Goal: Information Seeking & Learning: Learn about a topic

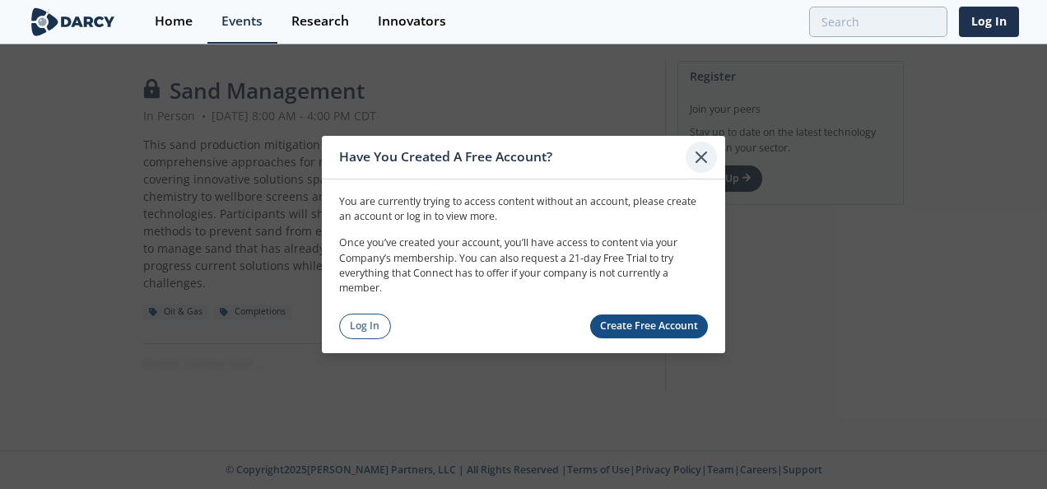
click at [698, 163] on icon at bounding box center [701, 157] width 20 height 20
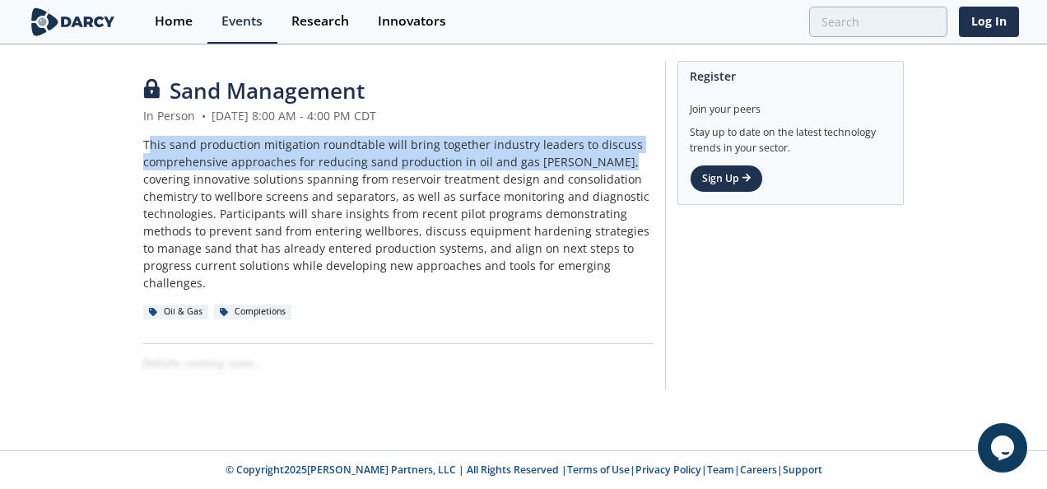
drag, startPoint x: 147, startPoint y: 146, endPoint x: 597, endPoint y: 161, distance: 450.3
click at [597, 161] on div "This sand production mitigation roundtable will bring together industry leaders…" at bounding box center [398, 213] width 510 height 155
click at [174, 139] on div "This sand production mitigation roundtable will bring together industry leaders…" at bounding box center [398, 213] width 510 height 155
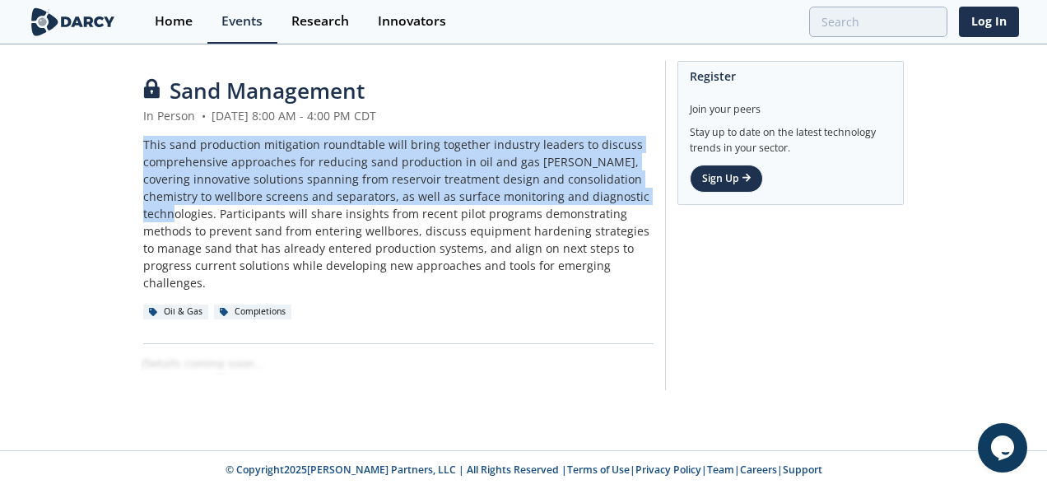
drag, startPoint x: 142, startPoint y: 143, endPoint x: 643, endPoint y: 196, distance: 504.6
click at [643, 196] on div "Sand Management In Person • August 19, 2025 8:00 AM - 4:00 PM CDT This sand pro…" at bounding box center [523, 229] width 1047 height 367
drag, startPoint x: 643, startPoint y: 196, endPoint x: 508, endPoint y: 178, distance: 137.0
copy div "This sand production mitigation roundtable will bring together industry leaders…"
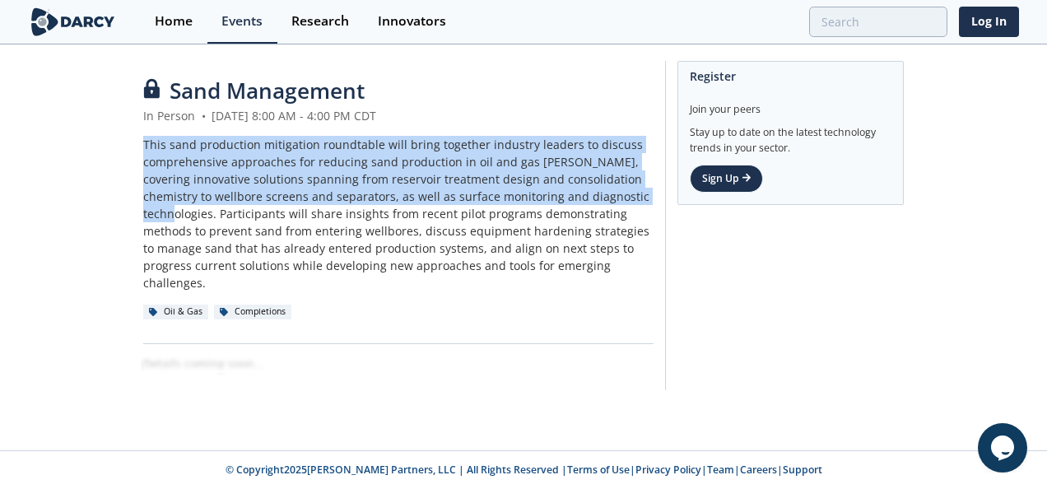
click at [69, 26] on img at bounding box center [73, 21] width 90 height 29
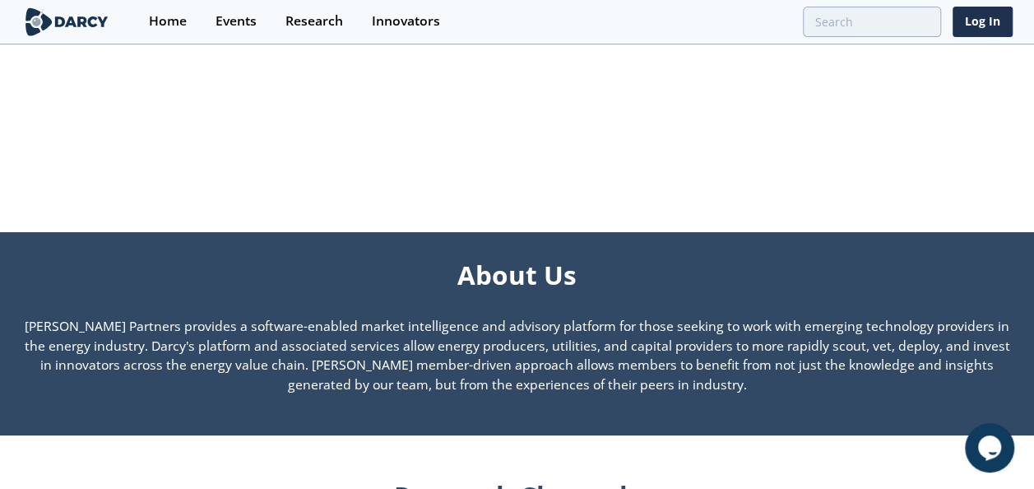
scroll to position [995, 0]
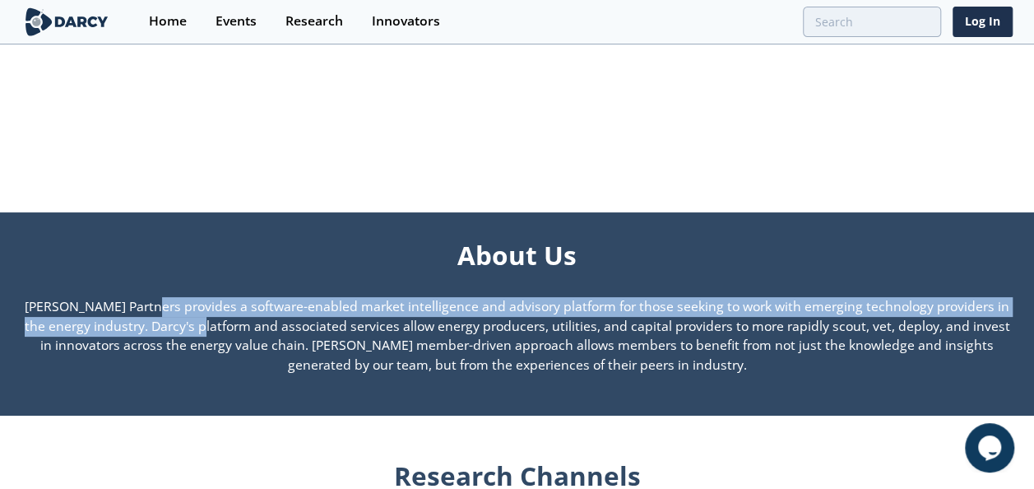
drag, startPoint x: 29, startPoint y: 309, endPoint x: 71, endPoint y: 331, distance: 47.1
click at [71, 331] on p "[PERSON_NAME] Partners provides a software-enabled market intelligence and advi…" at bounding box center [517, 336] width 991 height 78
drag, startPoint x: 71, startPoint y: 331, endPoint x: 58, endPoint y: 326, distance: 14.1
copy p "Darcy Partners provides a software-enabled market intelligence and advisory pla…"
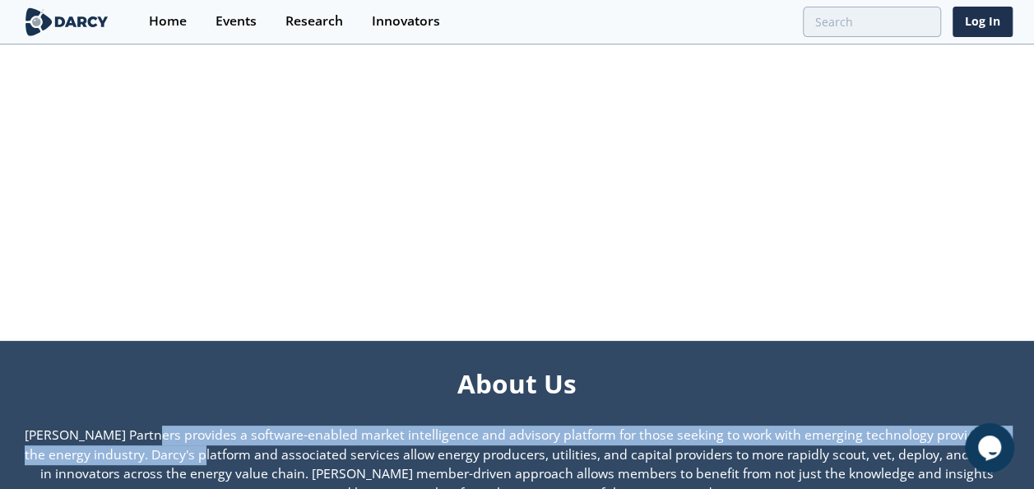
scroll to position [861, 0]
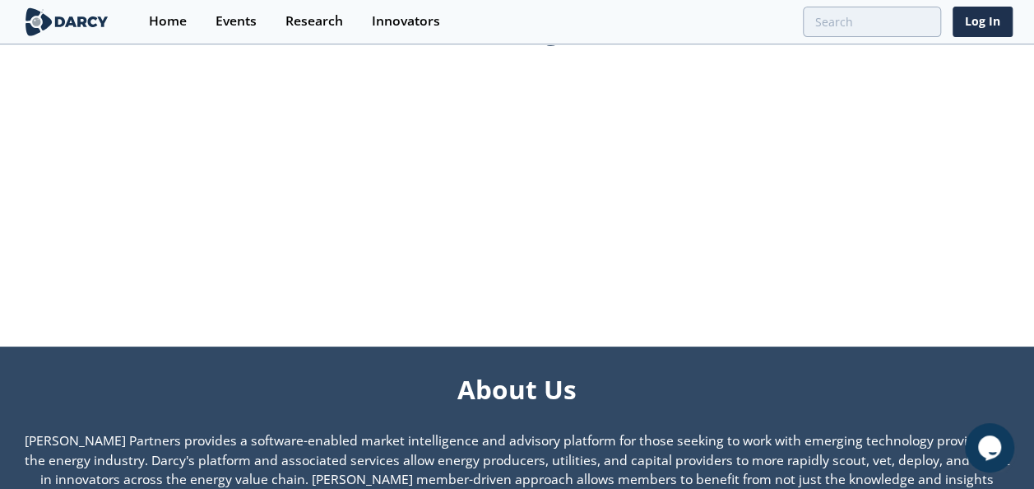
click at [783, 197] on div "Where the Energy Industry Collaborates on Its Toughest Technology Challenges" at bounding box center [517, 140] width 991 height 387
